Goal: Find specific page/section: Find specific page/section

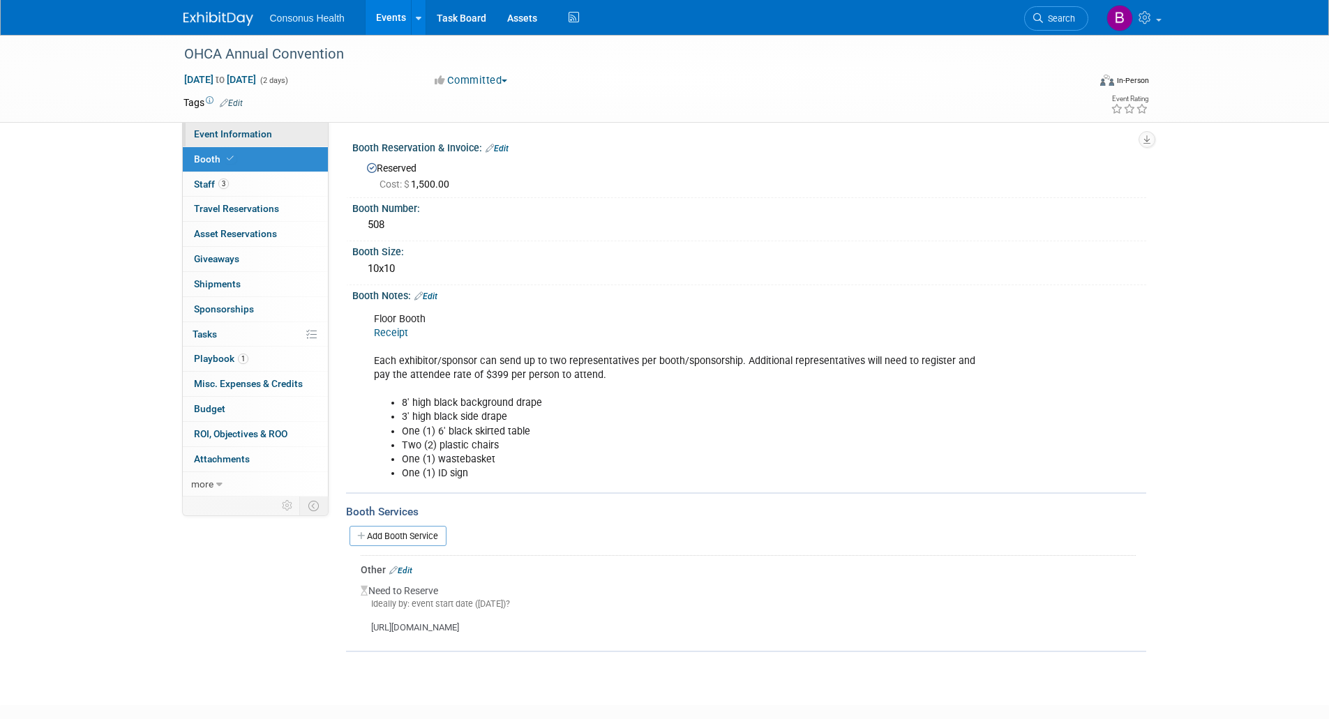
click at [251, 135] on span "Event Information" at bounding box center [233, 133] width 78 height 11
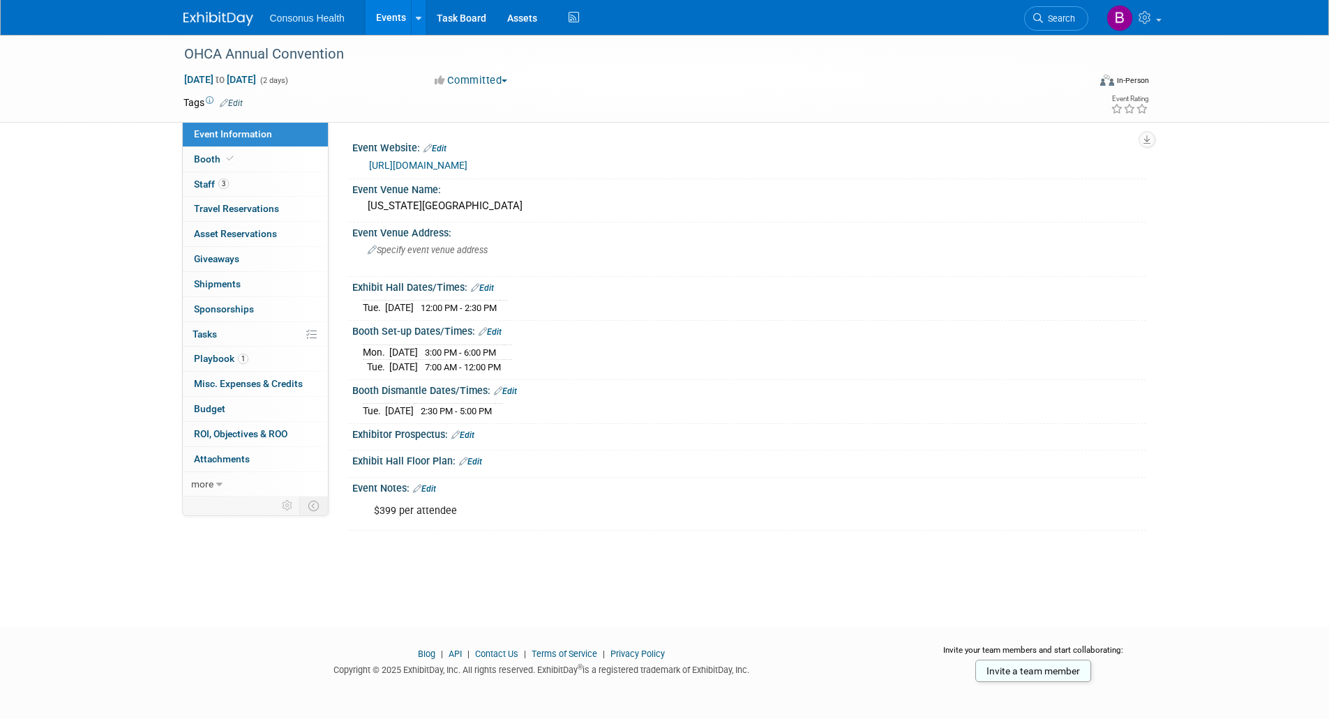
click at [383, 20] on link "Events" at bounding box center [391, 17] width 51 height 35
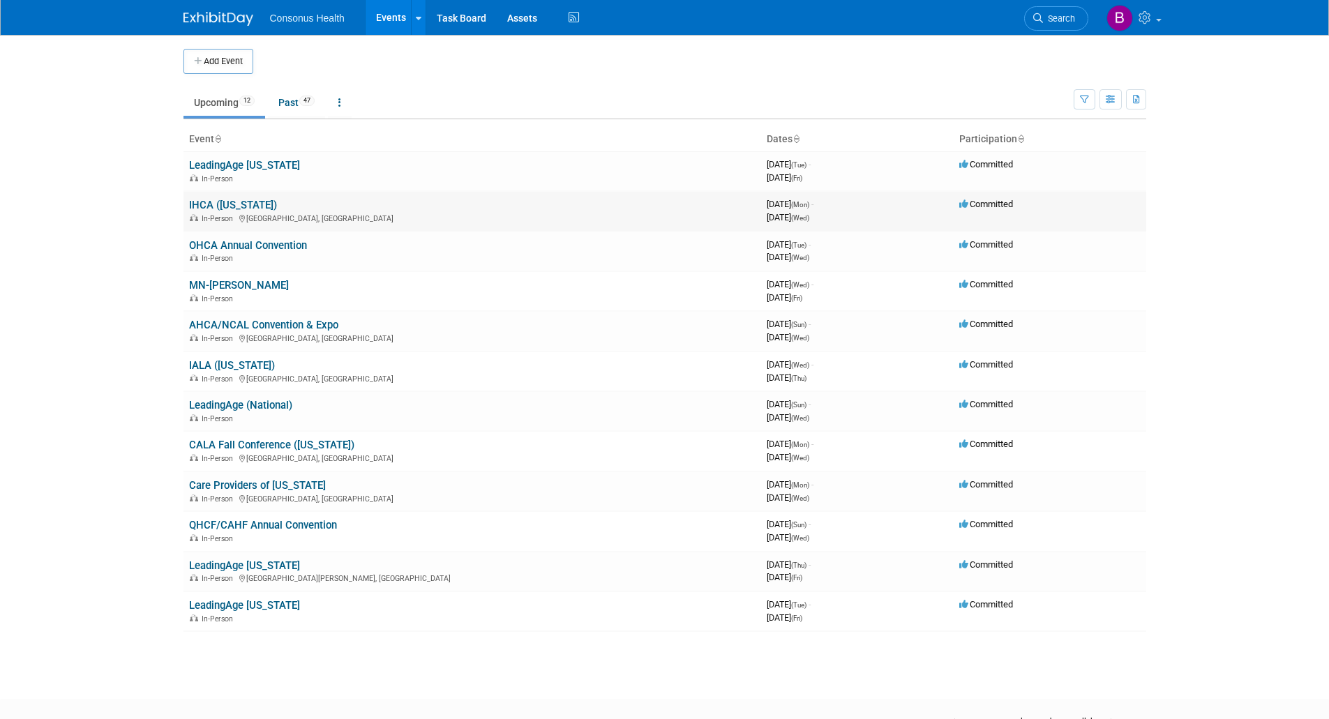
click at [201, 204] on link "IHCA ([US_STATE])" at bounding box center [233, 205] width 88 height 13
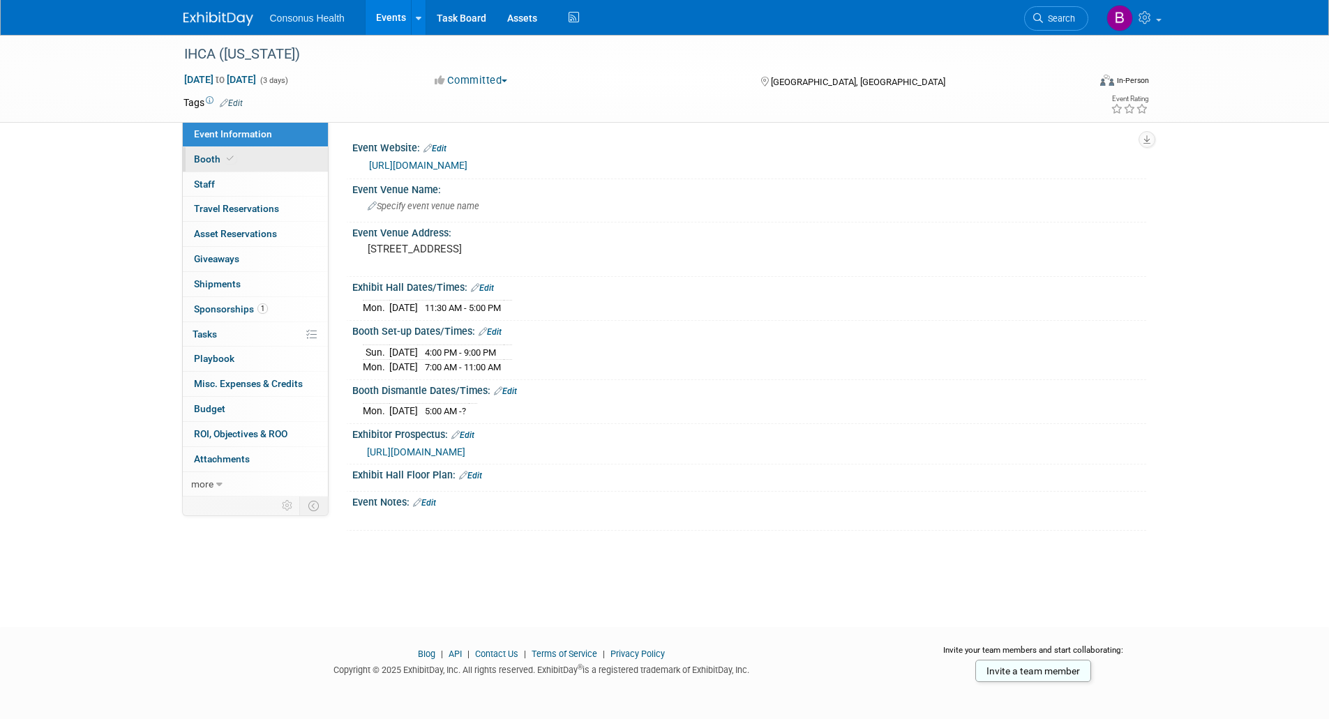
click at [202, 157] on span "Booth" at bounding box center [215, 159] width 43 height 11
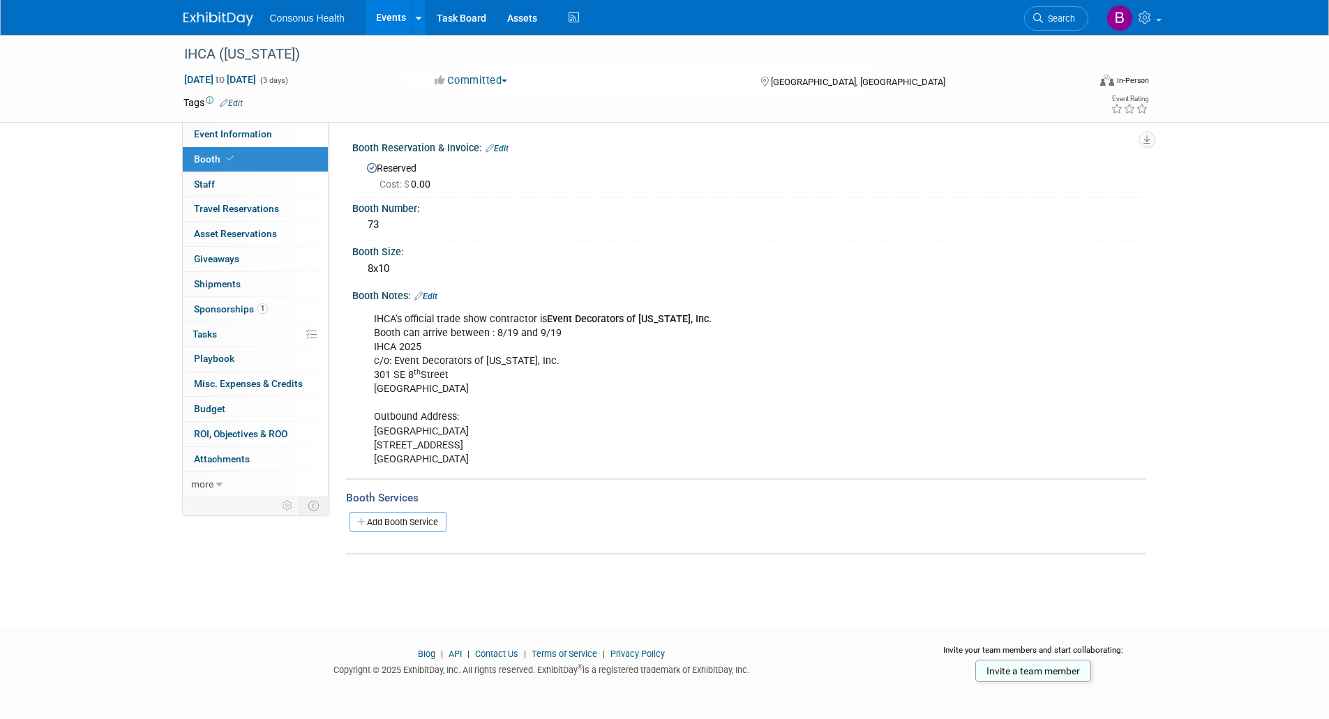
drag, startPoint x: 365, startPoint y: 313, endPoint x: 490, endPoint y: 461, distance: 193.6
click at [490, 461] on div "IHCA’s official trade show contractor is Event Decorators of Iowa, Inc. Booth c…" at bounding box center [678, 390] width 629 height 168
copy div "IHCA’s official trade show contractor is Event Decorators of Iowa, Inc. Booth c…"
